Goal: Task Accomplishment & Management: Complete application form

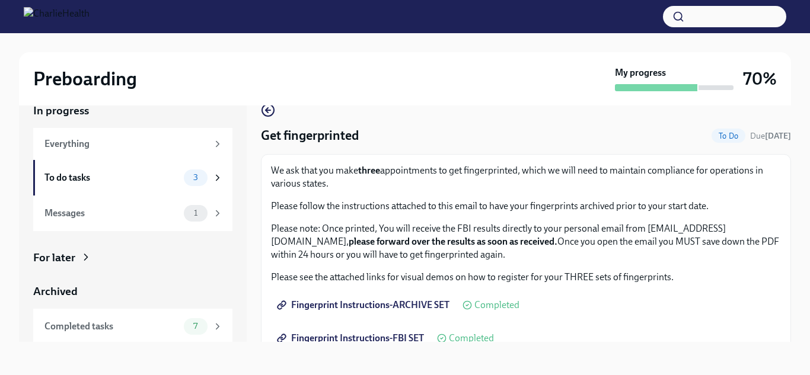
scroll to position [279, 0]
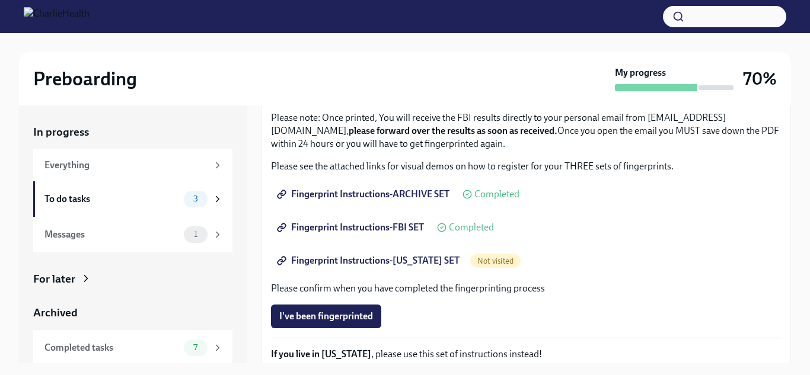
scroll to position [135, 0]
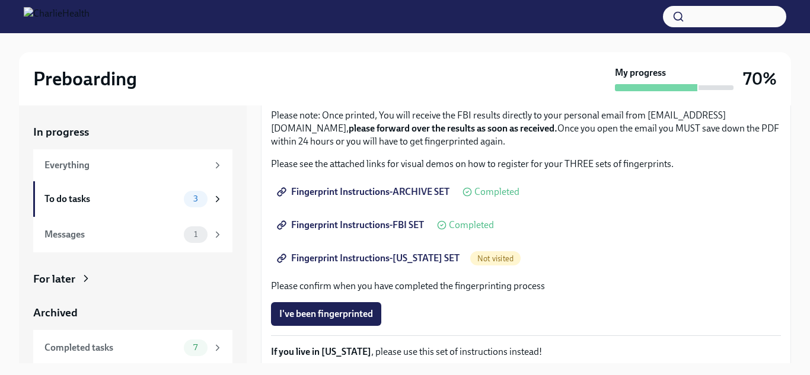
click at [406, 257] on span "Fingerprint Instructions-[US_STATE] SET" at bounding box center [369, 259] width 180 height 12
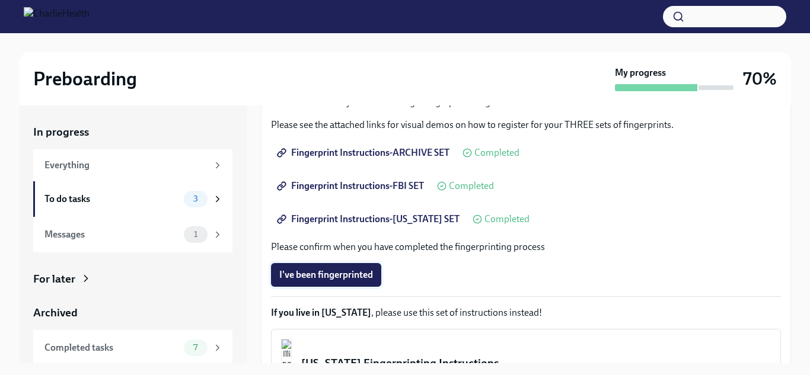
scroll to position [184, 0]
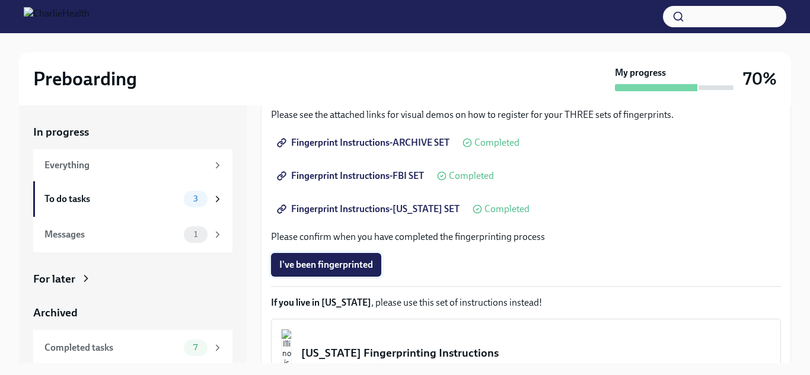
click at [338, 258] on button "I've been fingerprinted" at bounding box center [326, 265] width 110 height 24
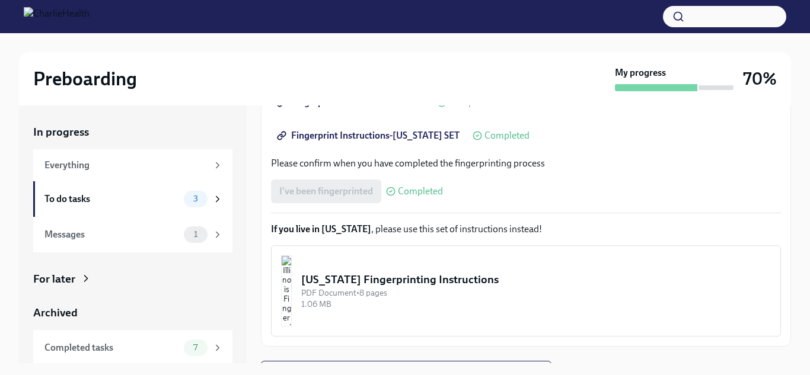
scroll to position [279, 0]
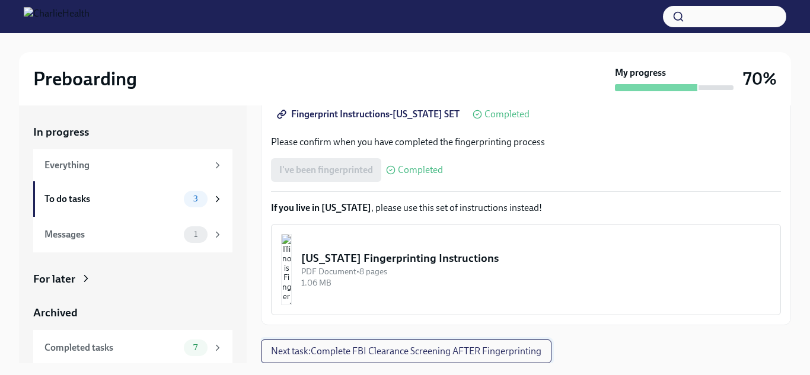
click at [392, 351] on span "Next task : Complete FBI Clearance Screening AFTER Fingerprinting" at bounding box center [406, 352] width 270 height 12
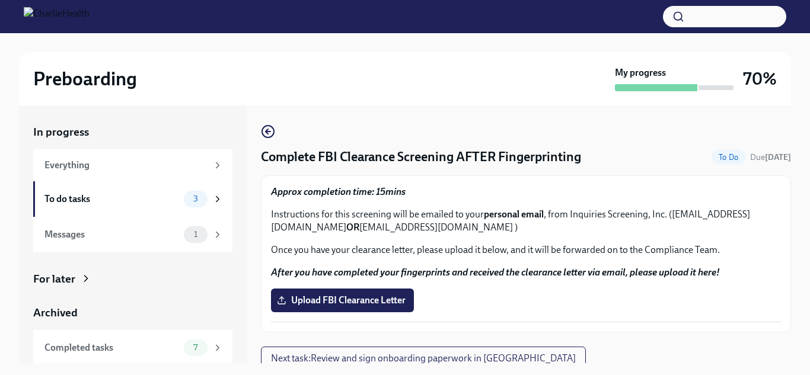
click at [568, 289] on div "Upload FBI Clearance Letter" at bounding box center [526, 301] width 510 height 24
click at [195, 200] on span "3" at bounding box center [195, 198] width 19 height 9
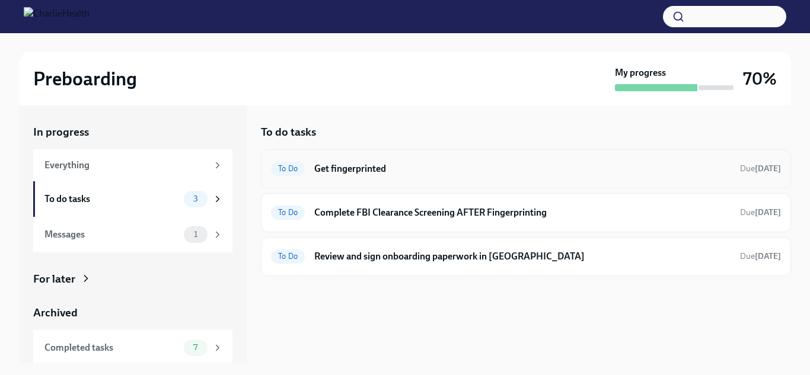
click at [368, 162] on h6 "Get fingerprinted" at bounding box center [522, 168] width 416 height 13
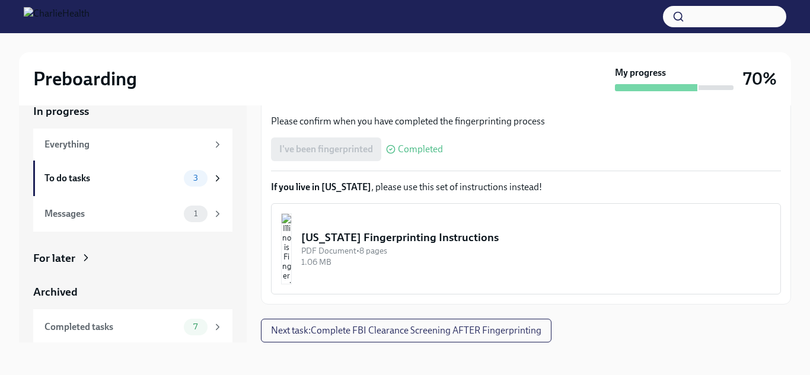
scroll to position [21, 0]
click at [461, 325] on span "Next task : Complete FBI Clearance Screening AFTER Fingerprinting" at bounding box center [406, 330] width 270 height 12
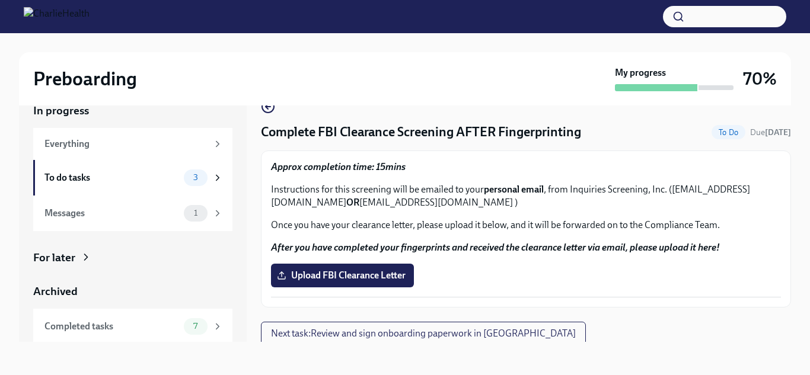
scroll to position [7, 0]
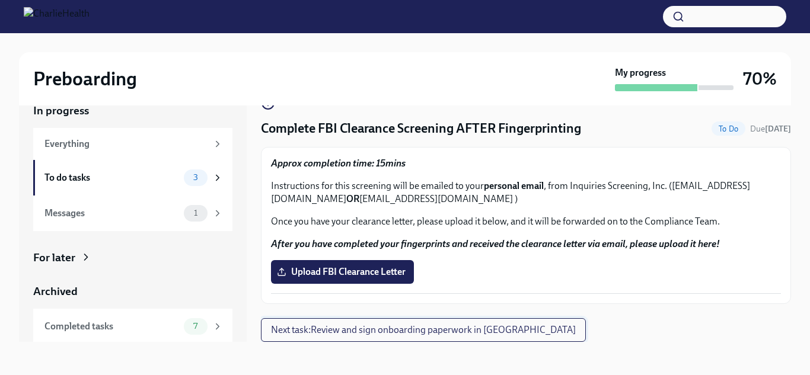
click at [449, 334] on span "Next task : Review and sign onboarding paperwork in UKG" at bounding box center [423, 330] width 305 height 12
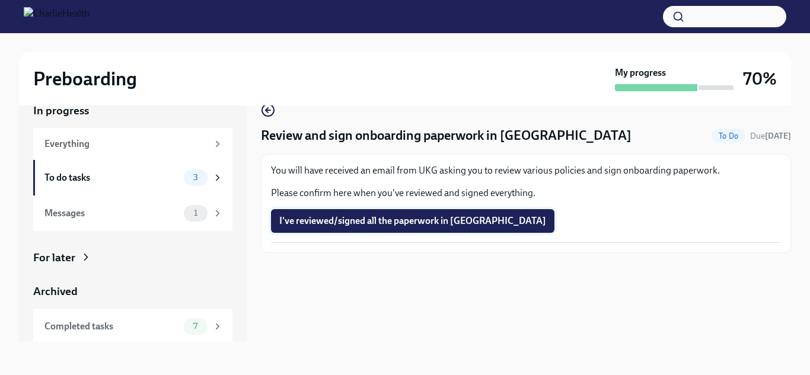
click at [426, 220] on span "I've reviewed/signed all the paperwork in UKG" at bounding box center [412, 221] width 267 height 12
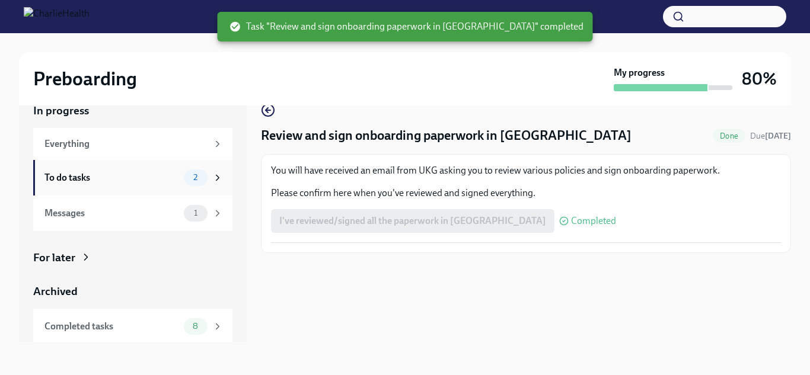
click at [155, 178] on div "To do tasks" at bounding box center [111, 177] width 135 height 13
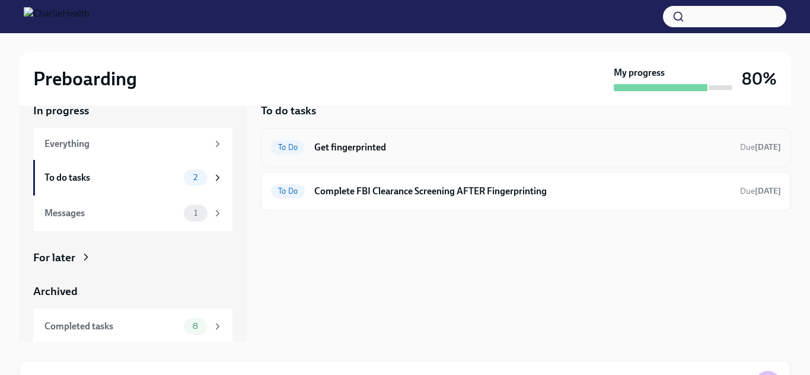
click at [524, 155] on div "To Do Get fingerprinted Due tomorrow" at bounding box center [526, 147] width 510 height 19
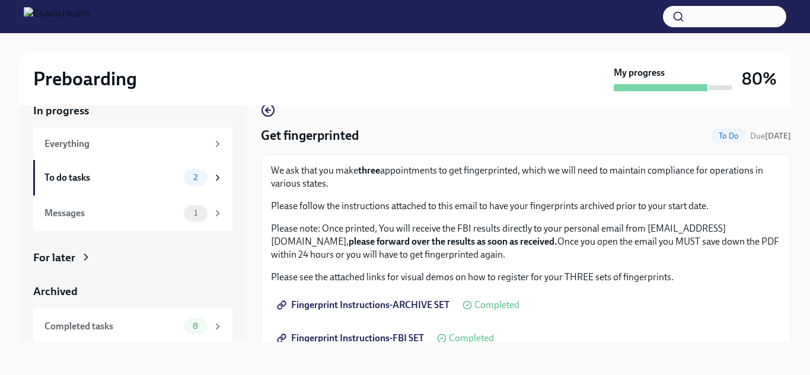
scroll to position [279, 0]
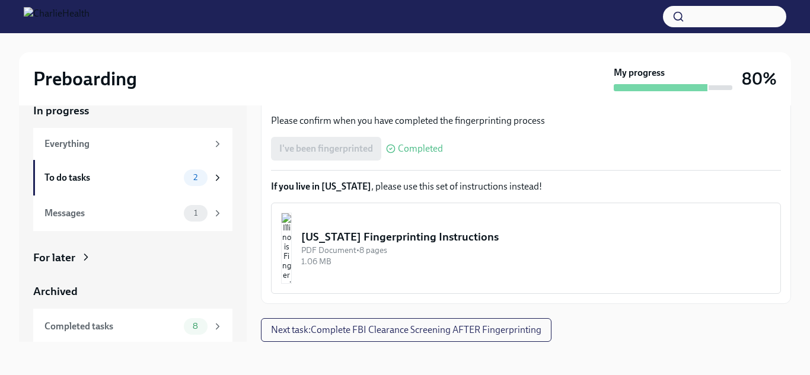
click at [346, 331] on span "Next task : Complete FBI Clearance Screening AFTER Fingerprinting" at bounding box center [406, 330] width 270 height 12
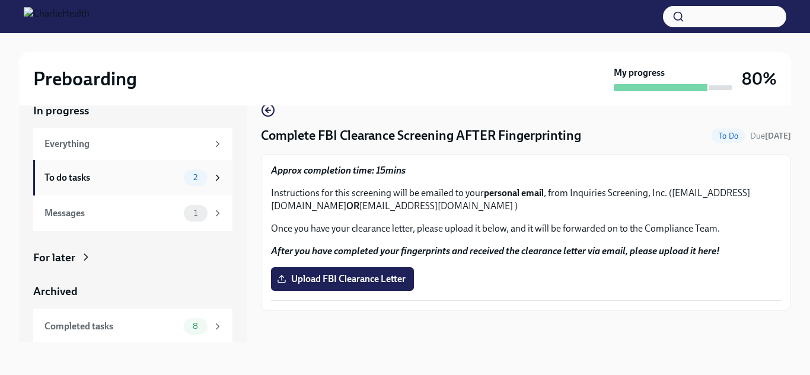
click at [163, 178] on div "To do tasks" at bounding box center [111, 177] width 135 height 13
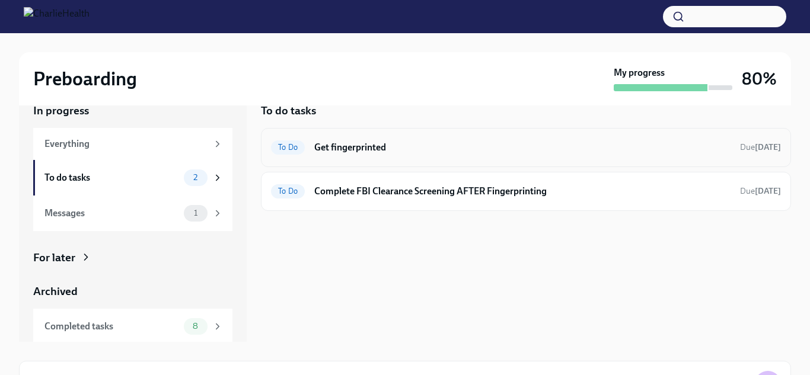
click at [373, 149] on h6 "Get fingerprinted" at bounding box center [522, 147] width 416 height 13
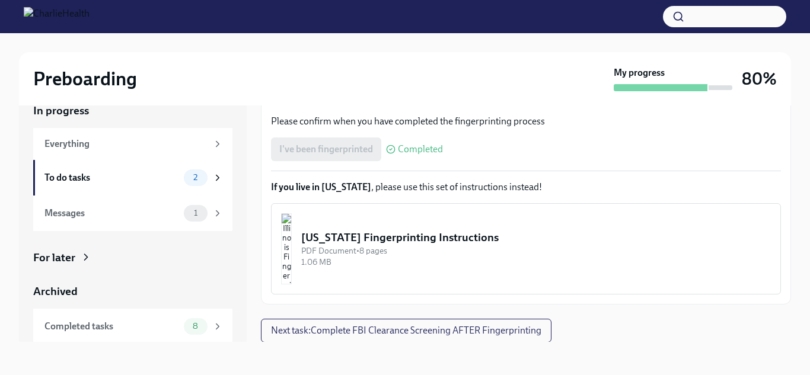
scroll to position [279, 0]
click at [362, 143] on div "I've been fingerprinted Completed" at bounding box center [357, 149] width 172 height 24
click at [129, 175] on div "To do tasks" at bounding box center [111, 177] width 135 height 13
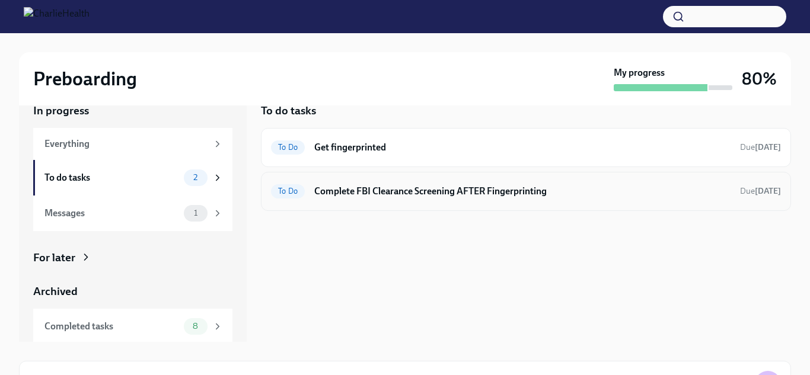
click at [449, 183] on div "To Do Complete FBI Clearance Screening AFTER Fingerprinting Due in 3 days" at bounding box center [526, 191] width 510 height 19
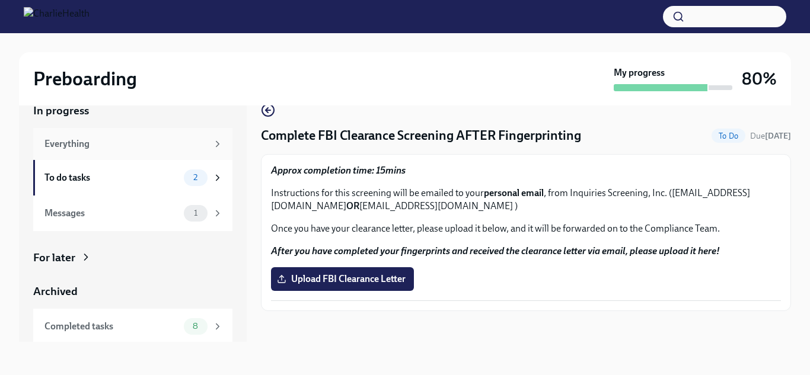
click at [103, 139] on div "Everything" at bounding box center [125, 144] width 163 height 13
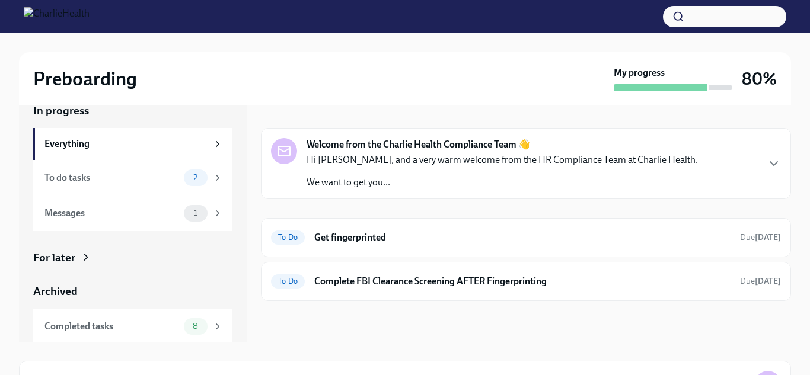
click at [495, 158] on p "Hi Lisa, and a very warm welcome from the HR Compliance Team at Charlie Health." at bounding box center [501, 160] width 391 height 13
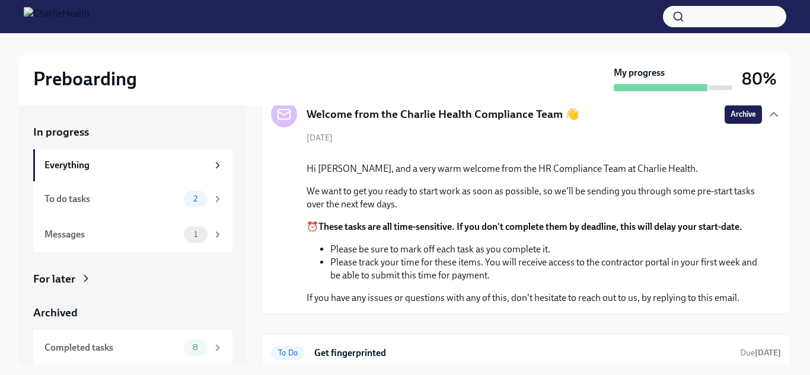
scroll to position [47, 0]
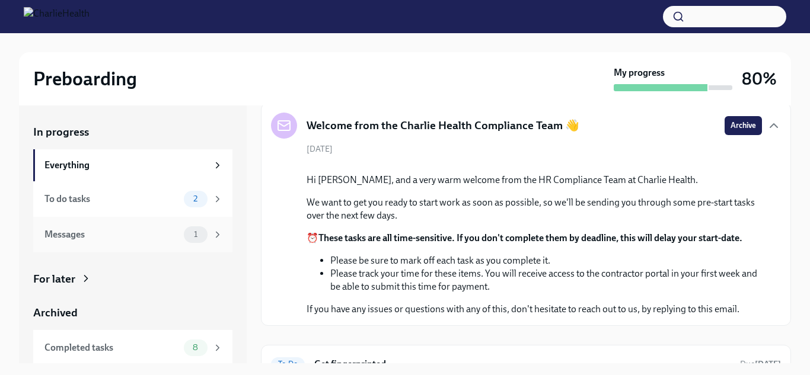
click at [173, 235] on div "Messages" at bounding box center [111, 234] width 135 height 13
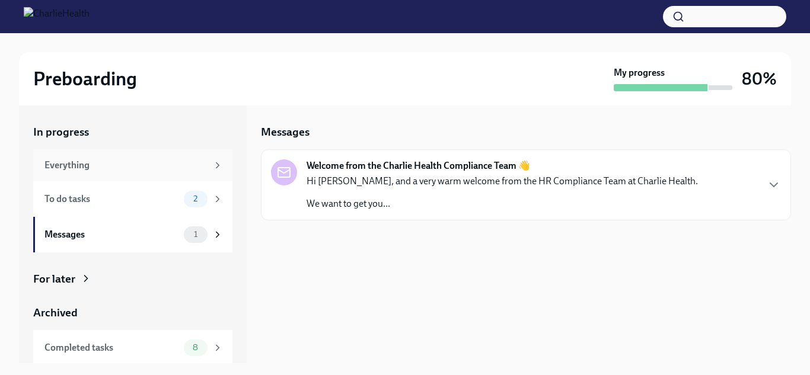
click at [196, 174] on div "Everything" at bounding box center [132, 165] width 199 height 32
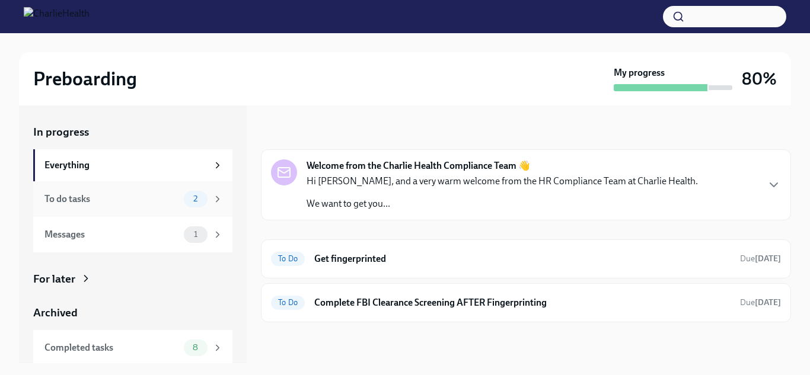
click at [176, 199] on div "To do tasks" at bounding box center [111, 199] width 135 height 13
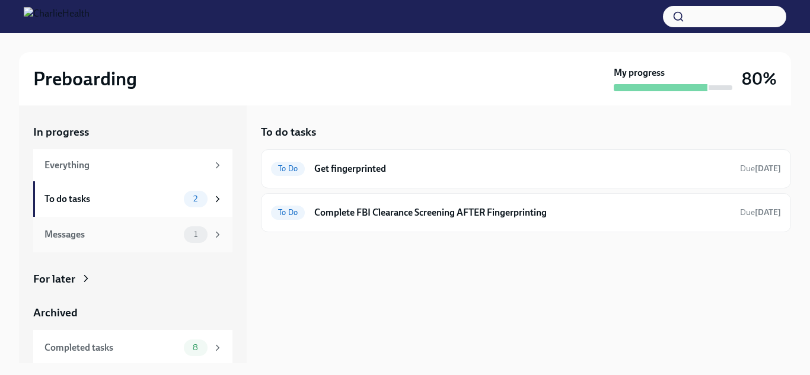
click at [165, 228] on div "Messages" at bounding box center [111, 234] width 135 height 13
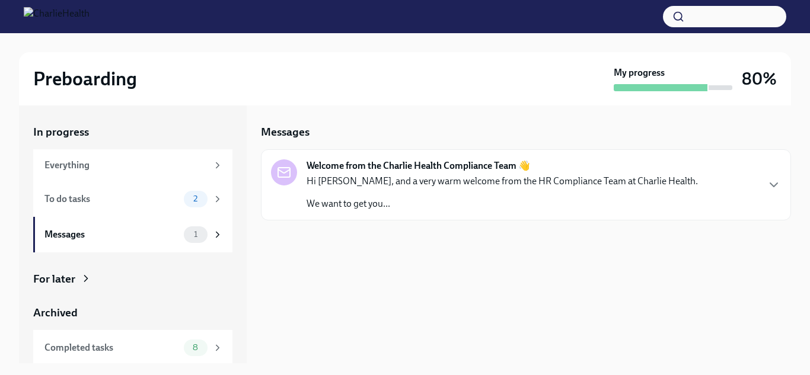
click at [421, 204] on p "We want to get you..." at bounding box center [501, 203] width 391 height 13
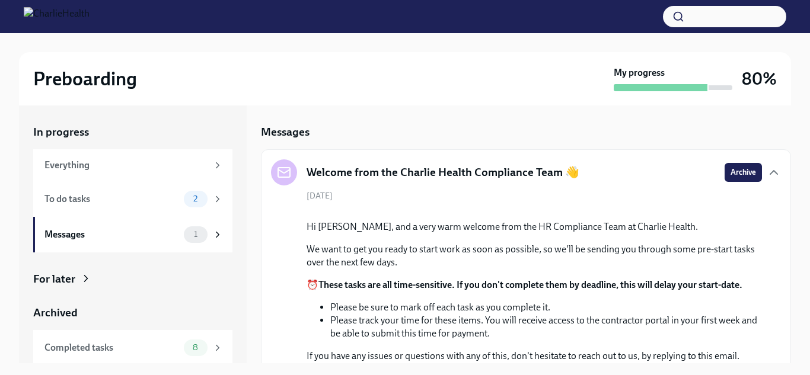
click at [90, 20] on img at bounding box center [57, 16] width 66 height 19
click at [90, 19] on img at bounding box center [57, 16] width 66 height 19
click at [66, 21] on img at bounding box center [57, 16] width 66 height 19
click at [127, 202] on div "To do tasks" at bounding box center [111, 199] width 135 height 13
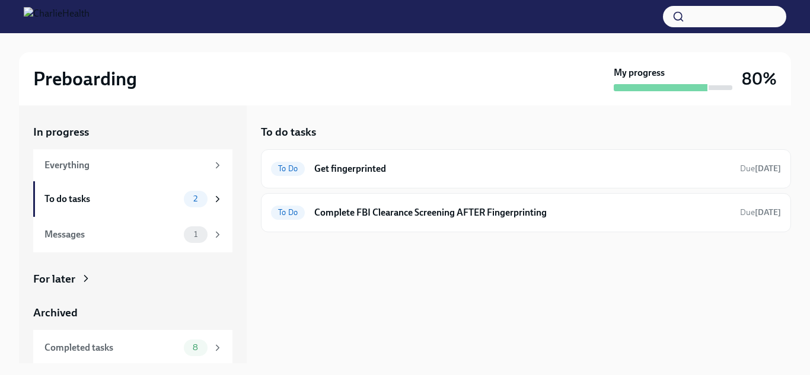
click at [90, 21] on img at bounding box center [57, 16] width 66 height 19
click at [84, 106] on div "In progress Everything To do tasks 2 Messages 1 For later Archived Completed ta…" at bounding box center [133, 235] width 228 height 258
click at [87, 94] on div "Preboarding My progress 80%" at bounding box center [405, 78] width 772 height 53
click at [89, 87] on h2 "Preboarding" at bounding box center [85, 79] width 104 height 24
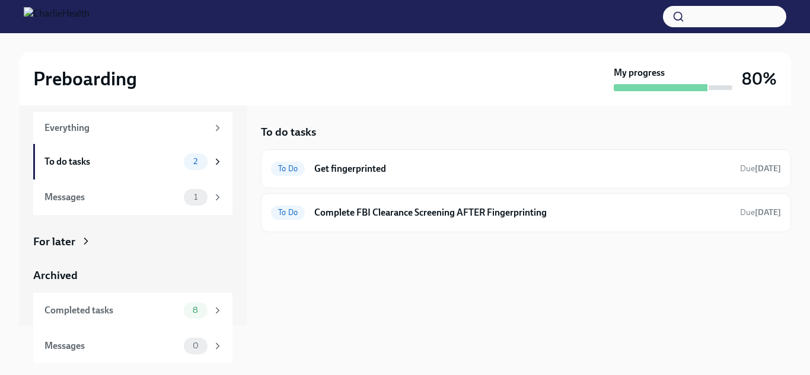
scroll to position [38, 0]
click at [84, 247] on icon at bounding box center [86, 241] width 12 height 12
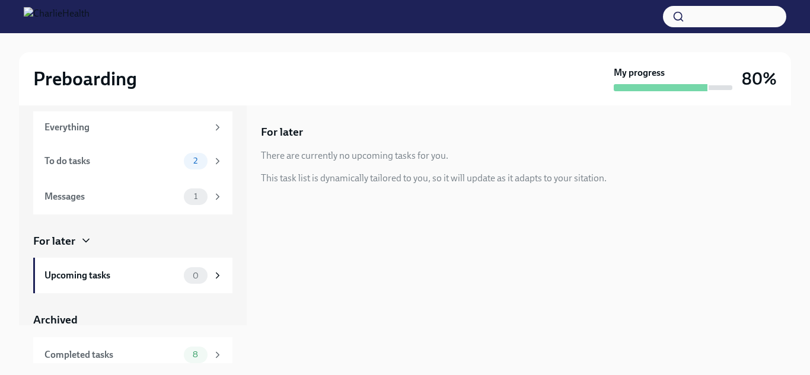
click at [90, 241] on icon at bounding box center [86, 241] width 12 height 12
click at [87, 235] on icon at bounding box center [86, 241] width 12 height 12
click at [216, 130] on icon at bounding box center [217, 127] width 11 height 11
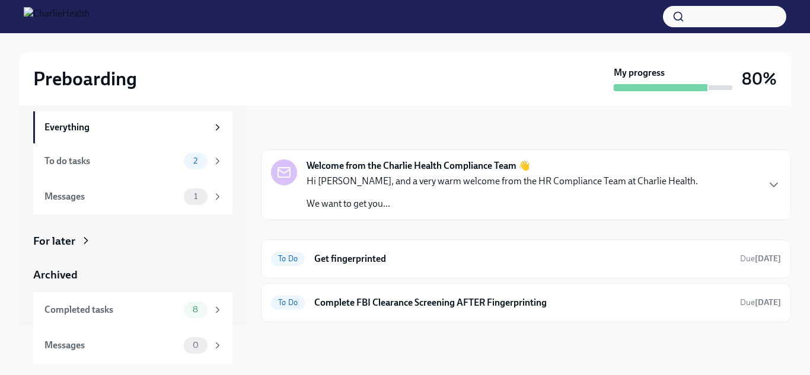
click at [494, 197] on p "We want to get you..." at bounding box center [501, 203] width 391 height 13
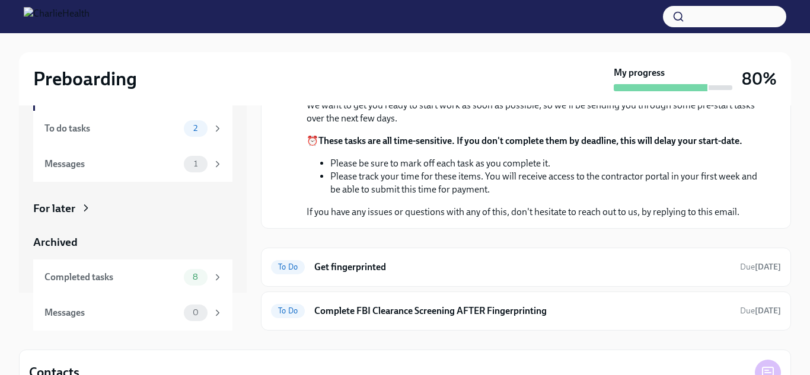
scroll to position [116, 0]
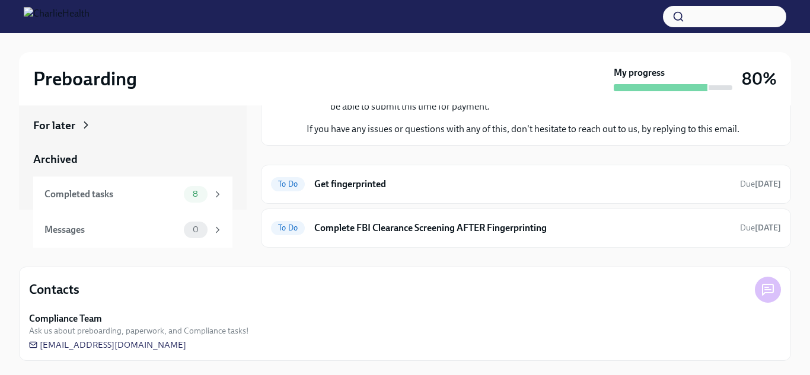
click at [90, 7] on img at bounding box center [57, 16] width 66 height 19
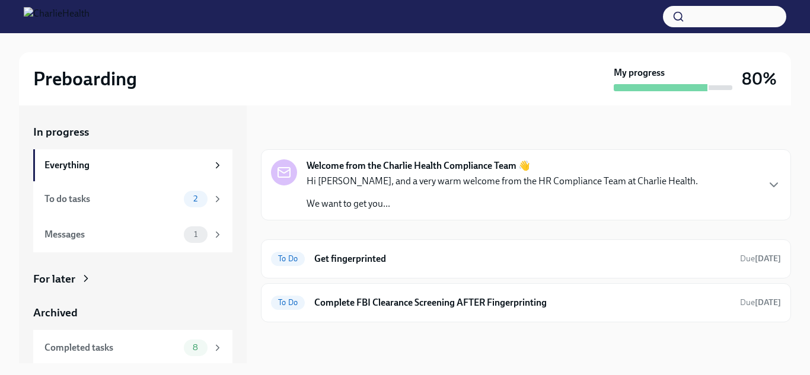
click at [520, 173] on div "Welcome from the Charlie Health Compliance Team 👋 Hi Lisa, and a very warm welc…" at bounding box center [501, 184] width 391 height 51
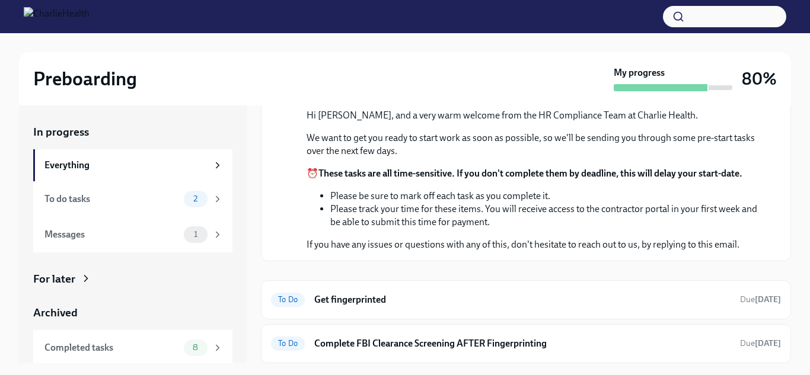
scroll to position [242, 0]
click at [500, 295] on h6 "Get fingerprinted" at bounding box center [522, 299] width 416 height 13
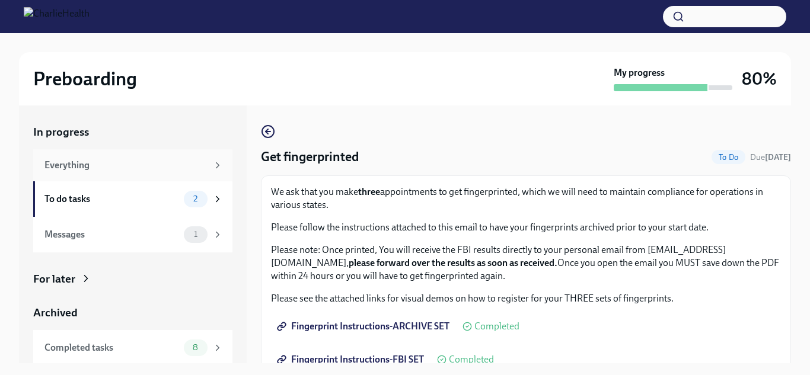
click at [171, 172] on div "Everything" at bounding box center [132, 165] width 199 height 32
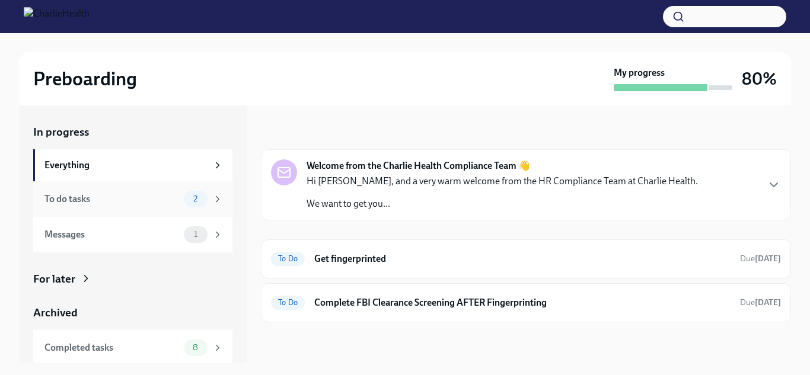
click at [106, 193] on div "To do tasks" at bounding box center [111, 199] width 135 height 13
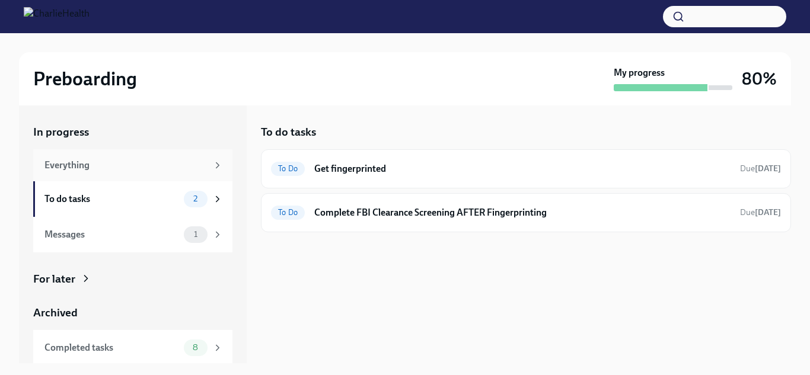
click at [107, 168] on div "Everything" at bounding box center [125, 165] width 163 height 13
